Goal: Find specific page/section: Find specific page/section

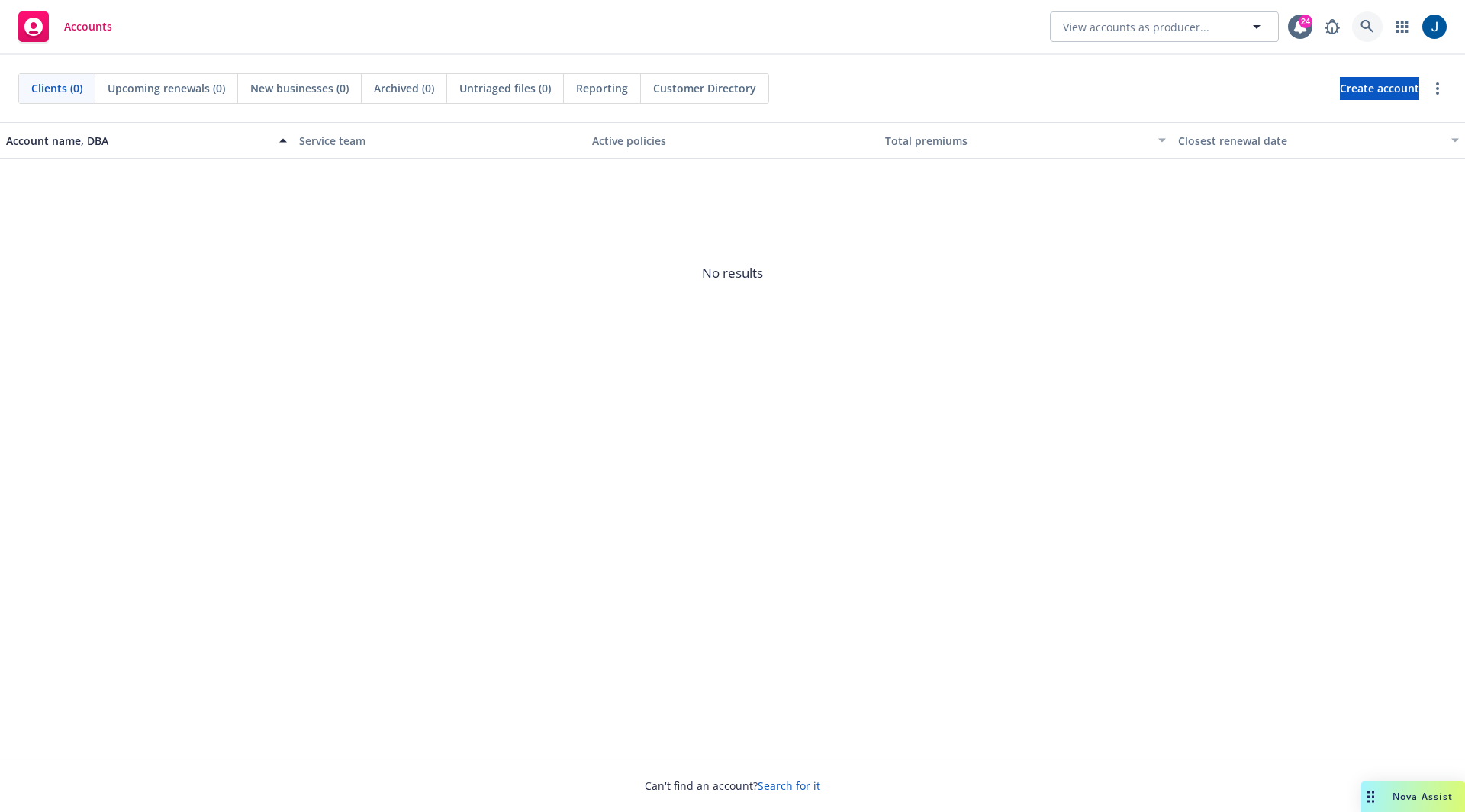
click at [1367, 28] on icon at bounding box center [1367, 26] width 13 height 13
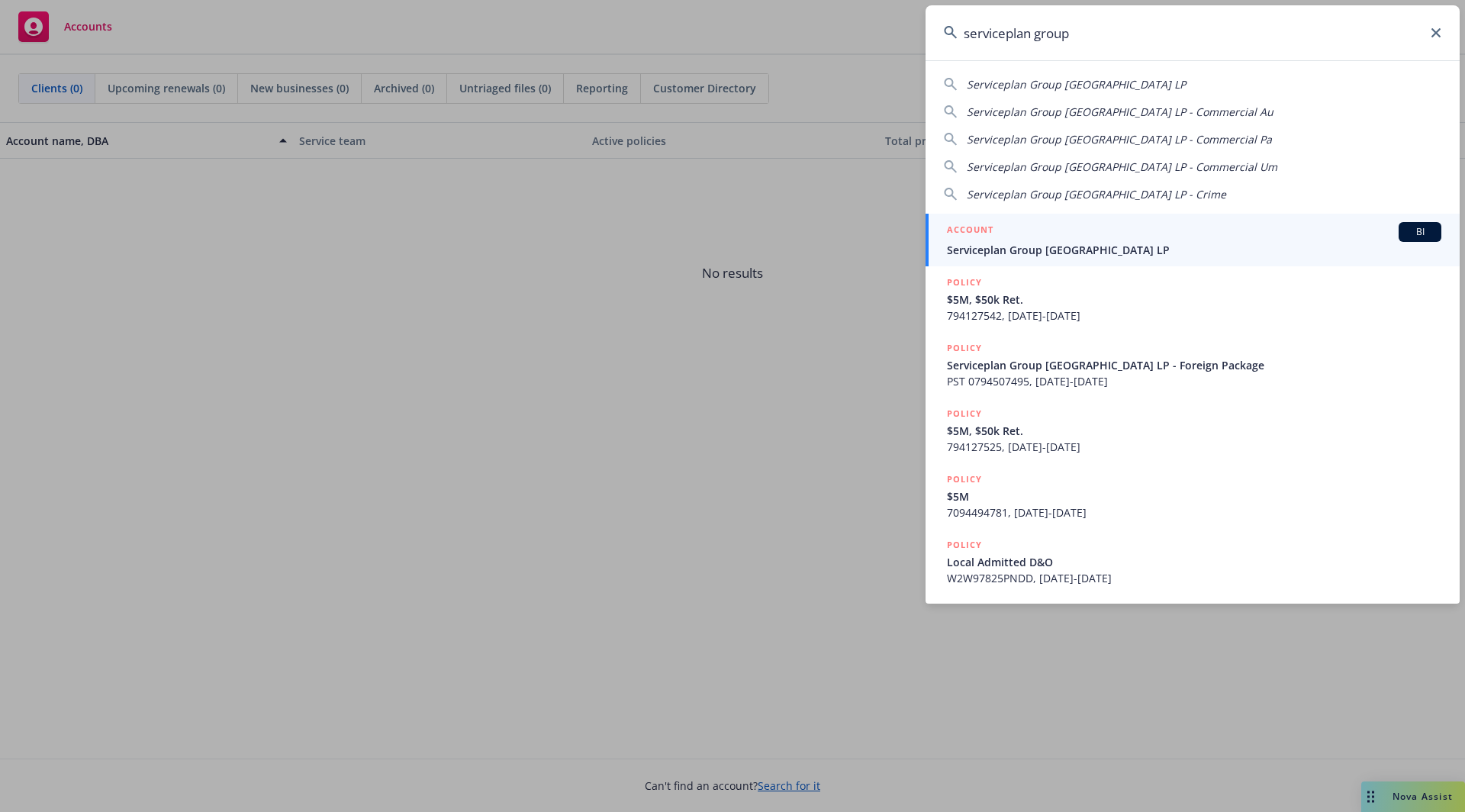
type input "serviceplan group"
click at [1109, 247] on span "Serviceplan Group [GEOGRAPHIC_DATA] LP" at bounding box center [1194, 249] width 495 height 16
